Goal: Communication & Community: Share content

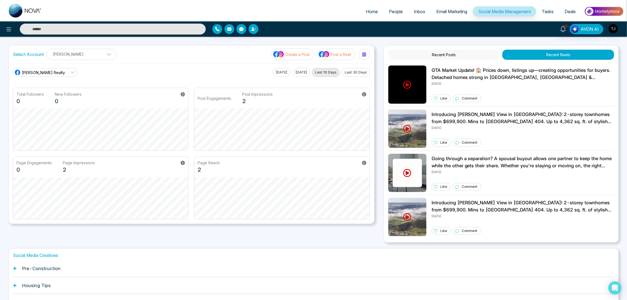
click at [301, 55] on p "Create a Post" at bounding box center [297, 55] width 25 height 6
